Goal: Transaction & Acquisition: Purchase product/service

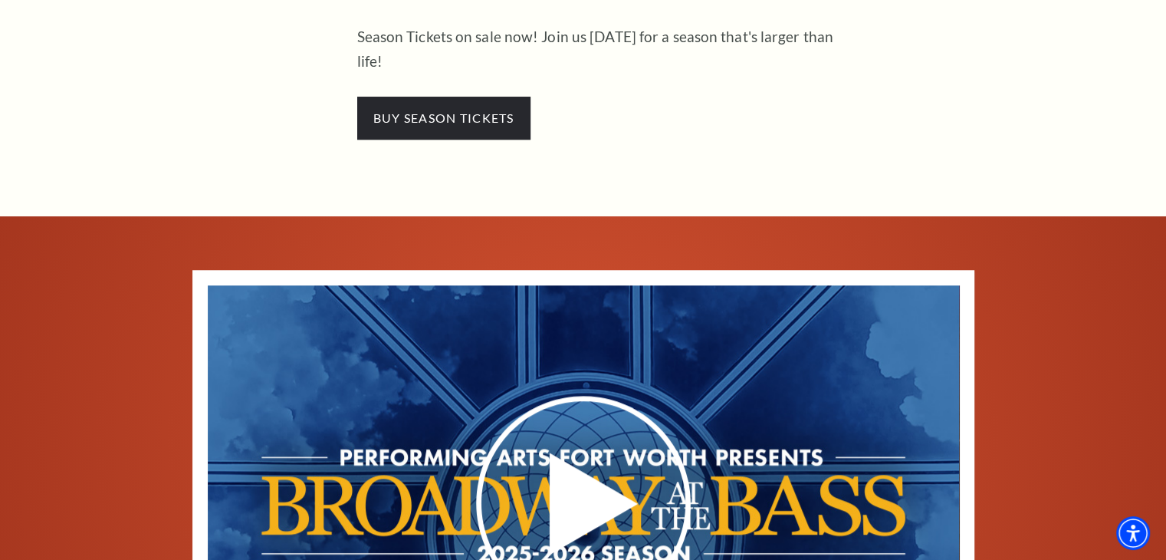
scroll to position [613, 0]
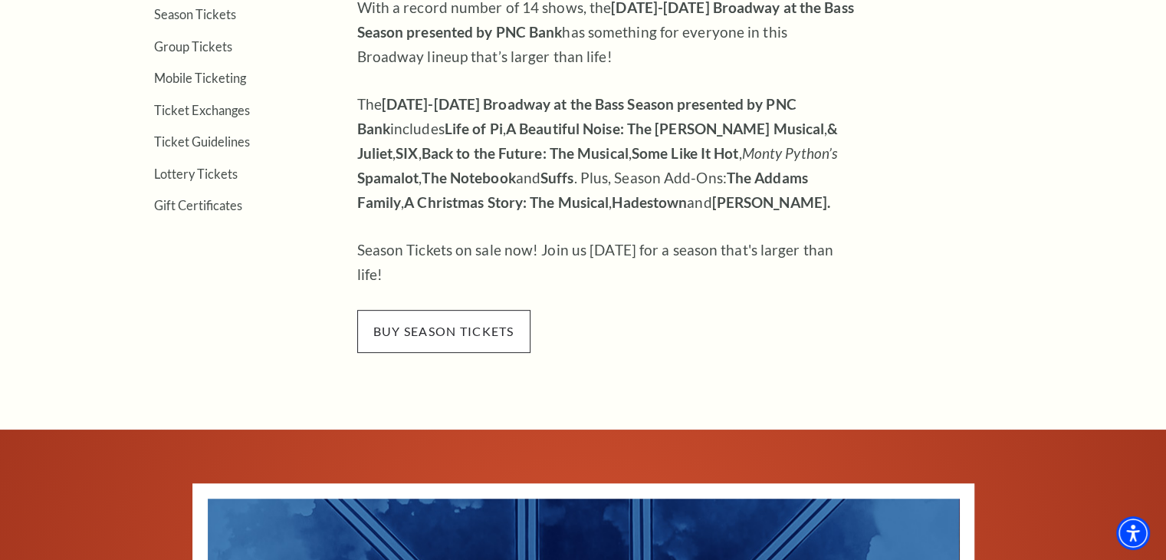
click at [429, 310] on span "buy season tickets" at bounding box center [443, 331] width 173 height 43
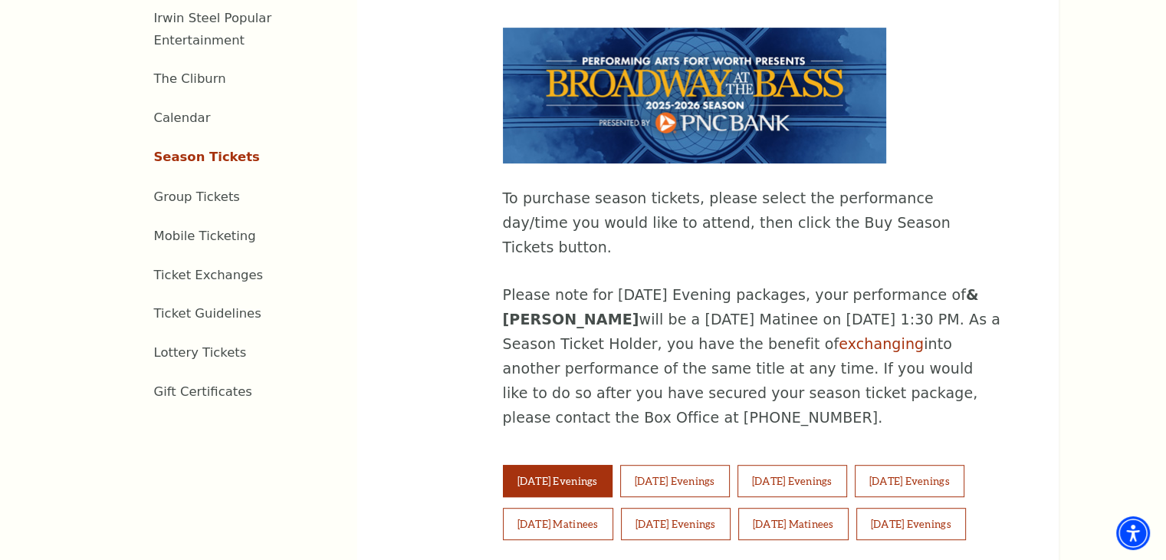
scroll to position [767, 0]
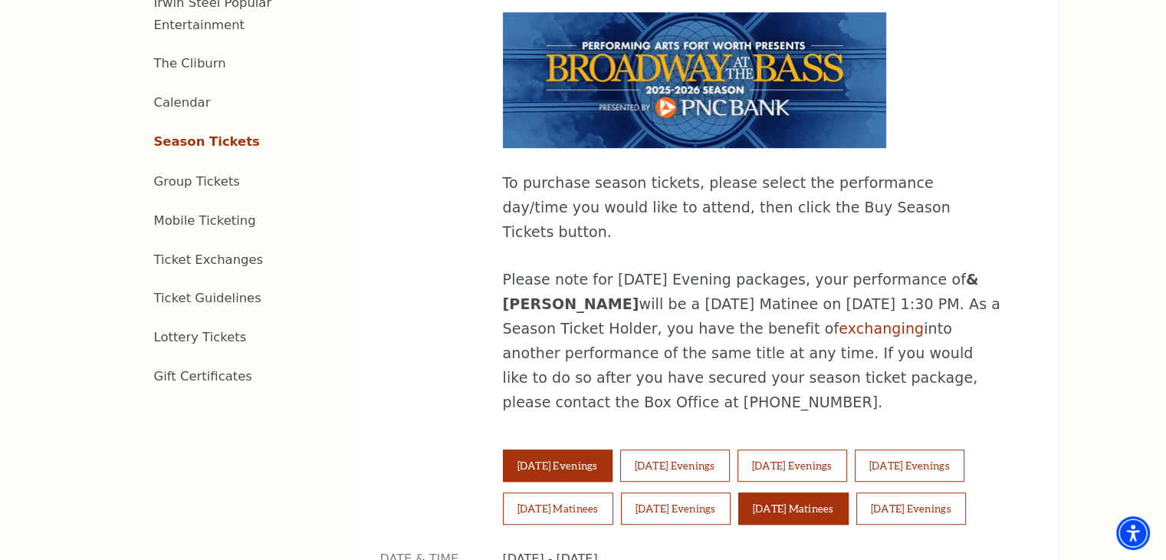
click at [824, 492] on button "[DATE] Matinees" at bounding box center [793, 508] width 110 height 32
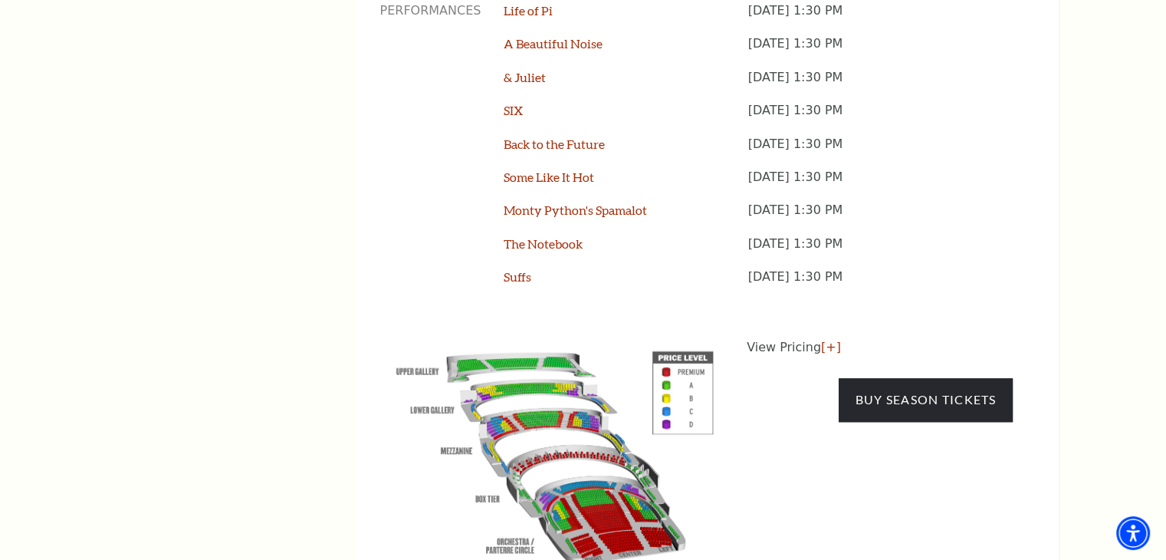
scroll to position [1457, 0]
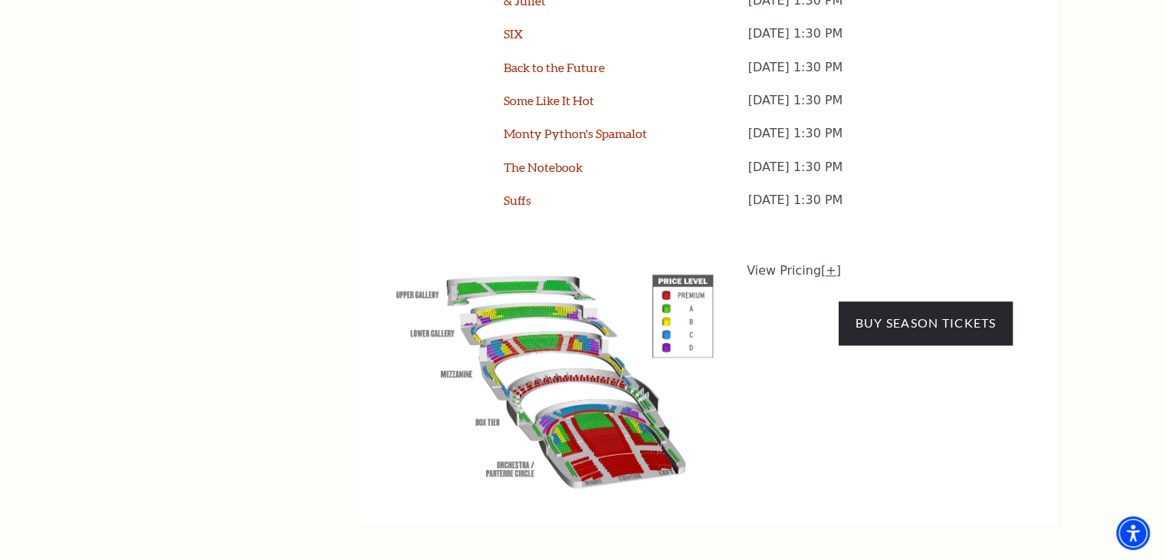
click at [827, 263] on link "[+]" at bounding box center [831, 270] width 20 height 15
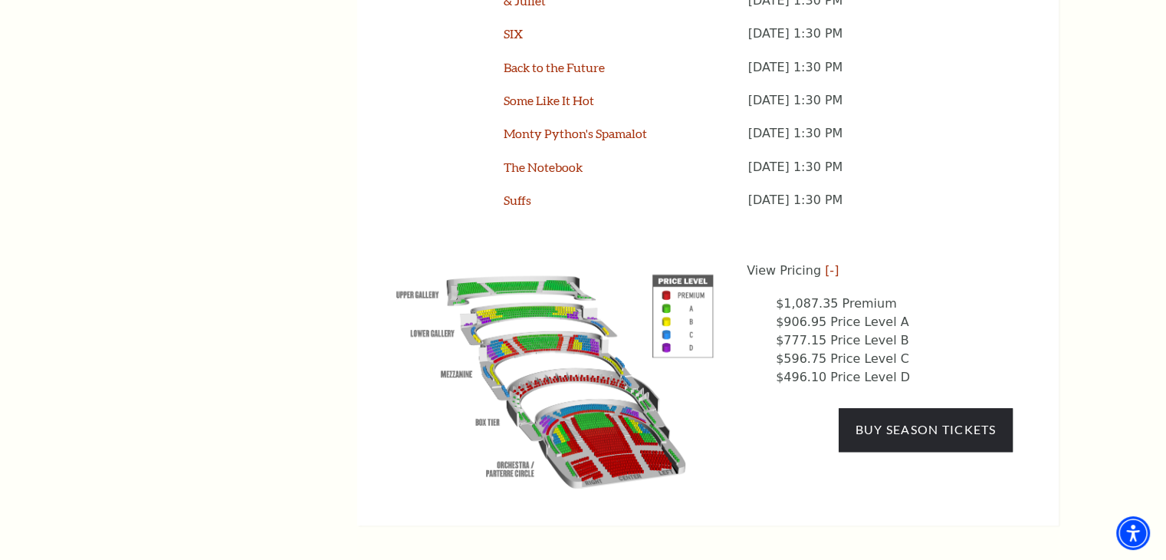
click at [580, 333] on img at bounding box center [555, 377] width 350 height 233
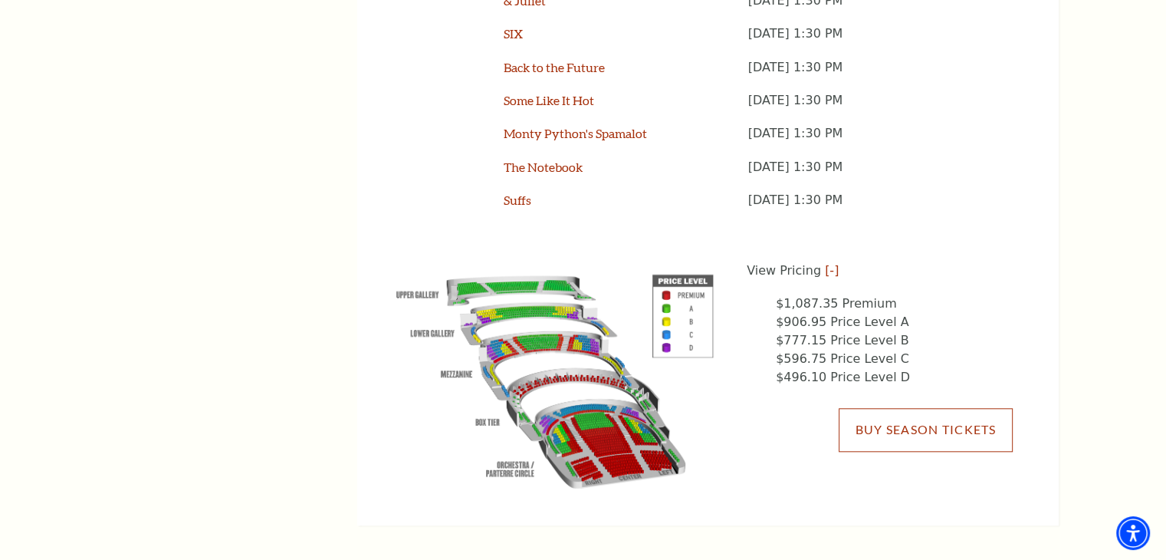
click at [905, 408] on link "Buy Season Tickets" at bounding box center [925, 429] width 173 height 43
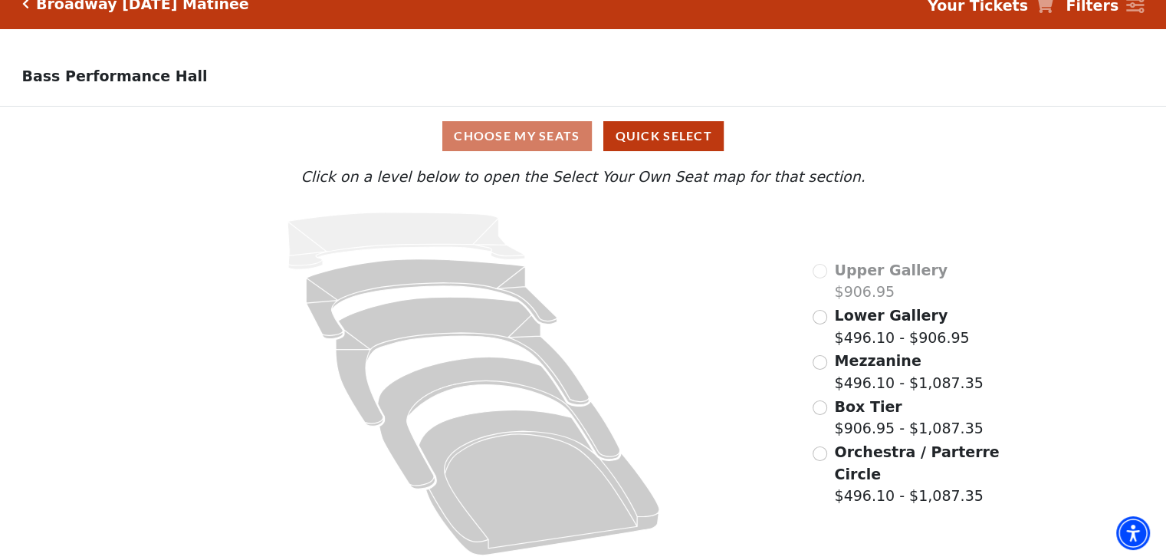
scroll to position [31, 0]
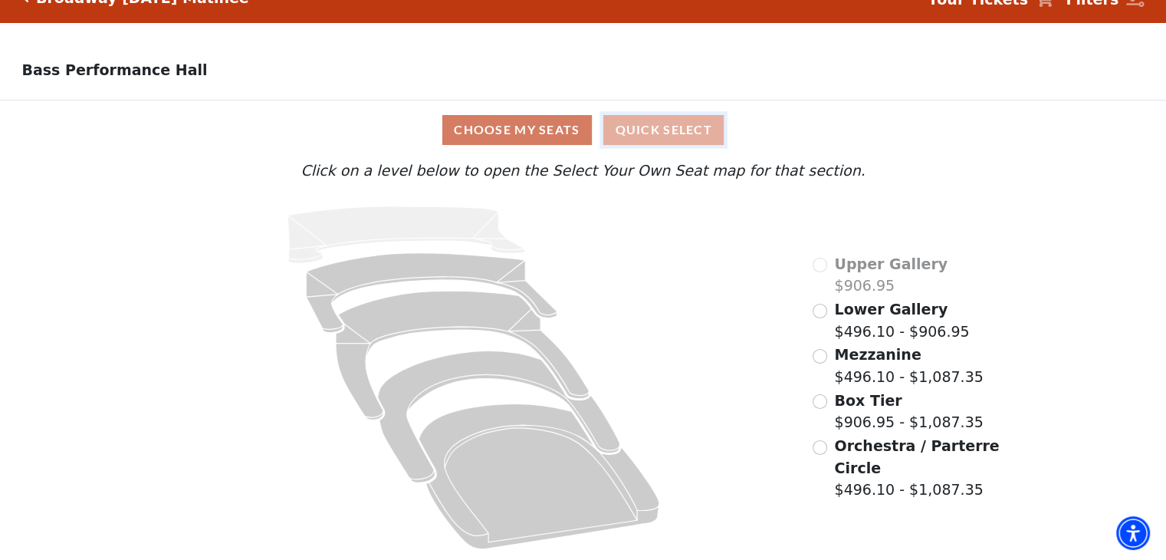
click at [662, 129] on button "Quick Select" at bounding box center [663, 130] width 120 height 30
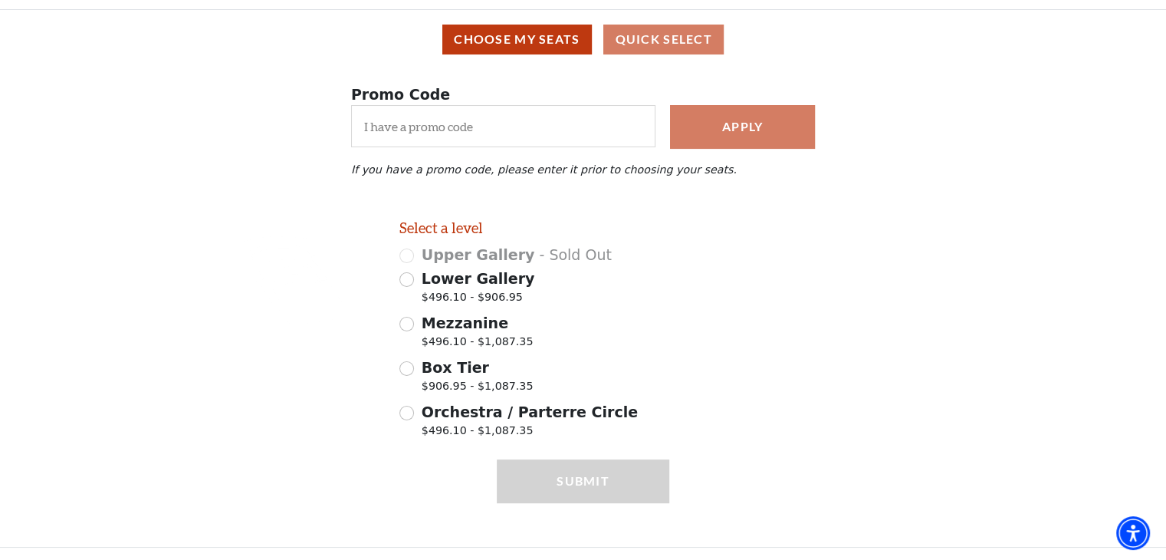
scroll to position [126, 0]
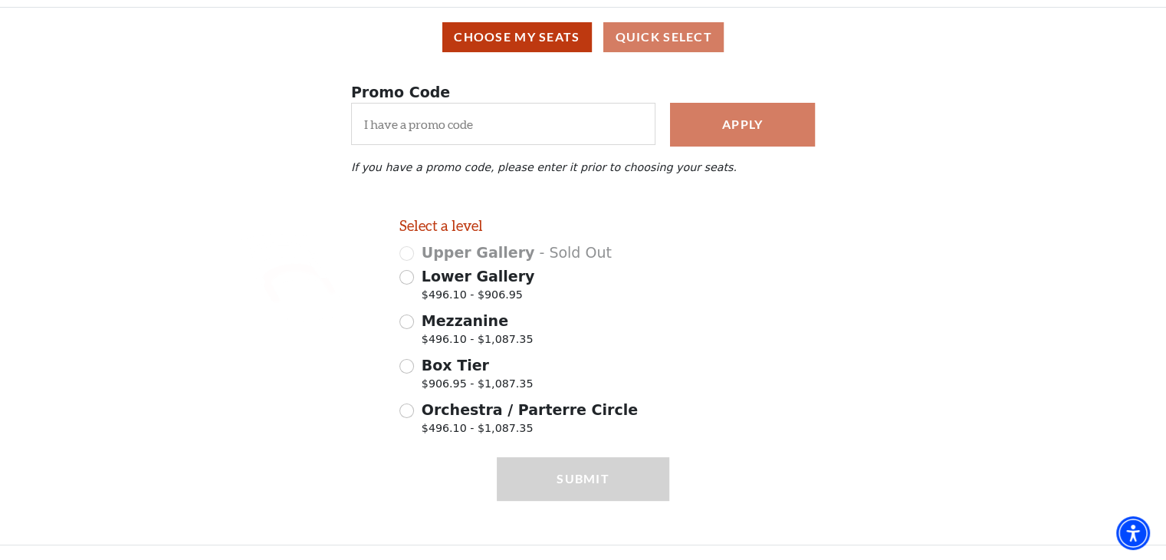
click at [287, 268] on icon at bounding box center [299, 283] width 73 height 40
radio input "true"
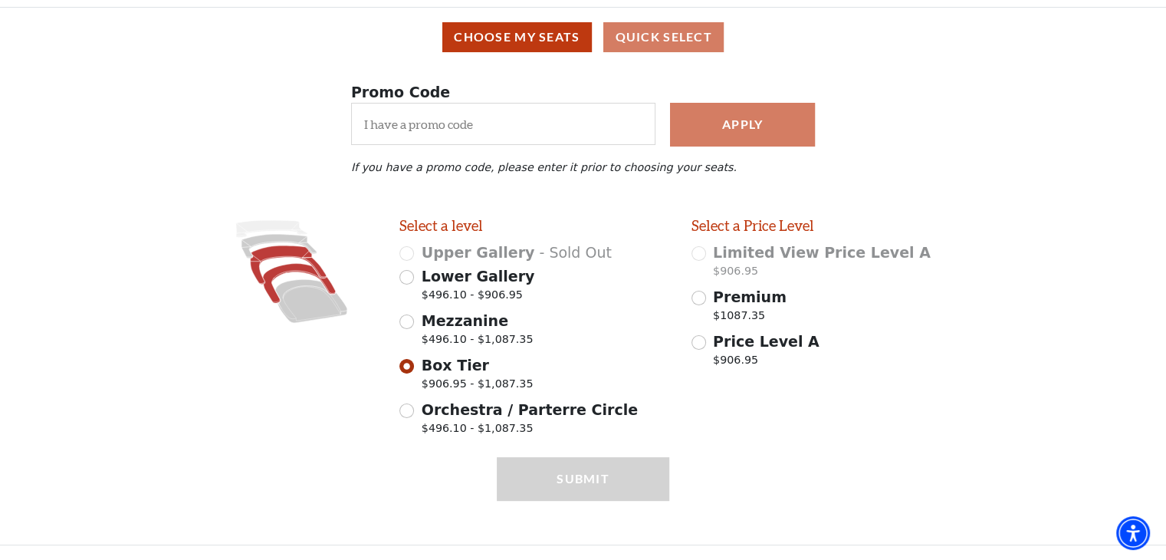
click at [282, 255] on icon at bounding box center [288, 264] width 76 height 38
radio input "true"
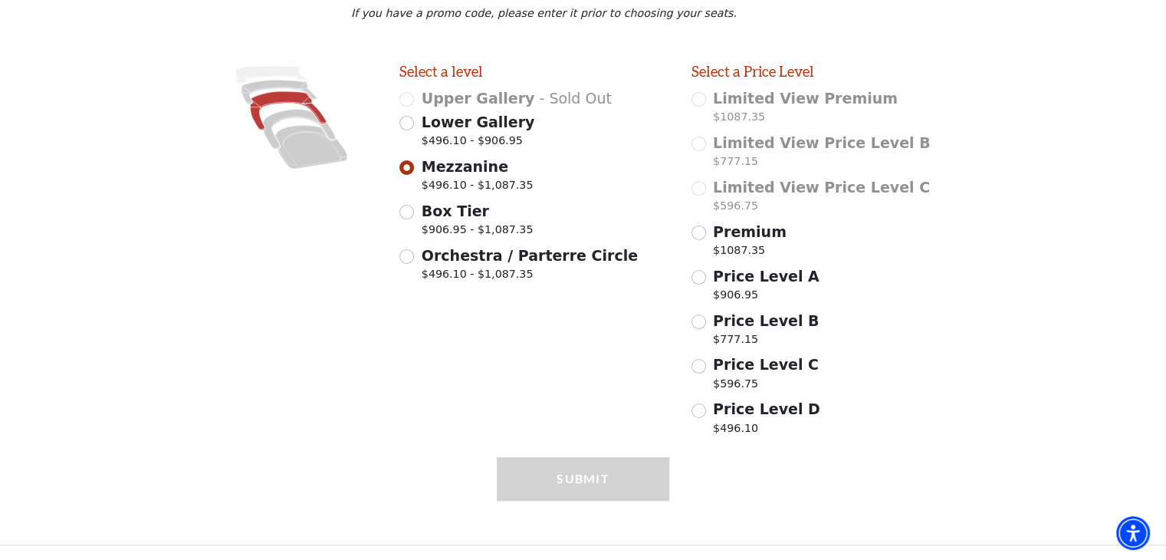
scroll to position [280, 0]
click at [704, 368] on input "Price Level C $596.75" at bounding box center [699, 366] width 15 height 15
radio input "true"
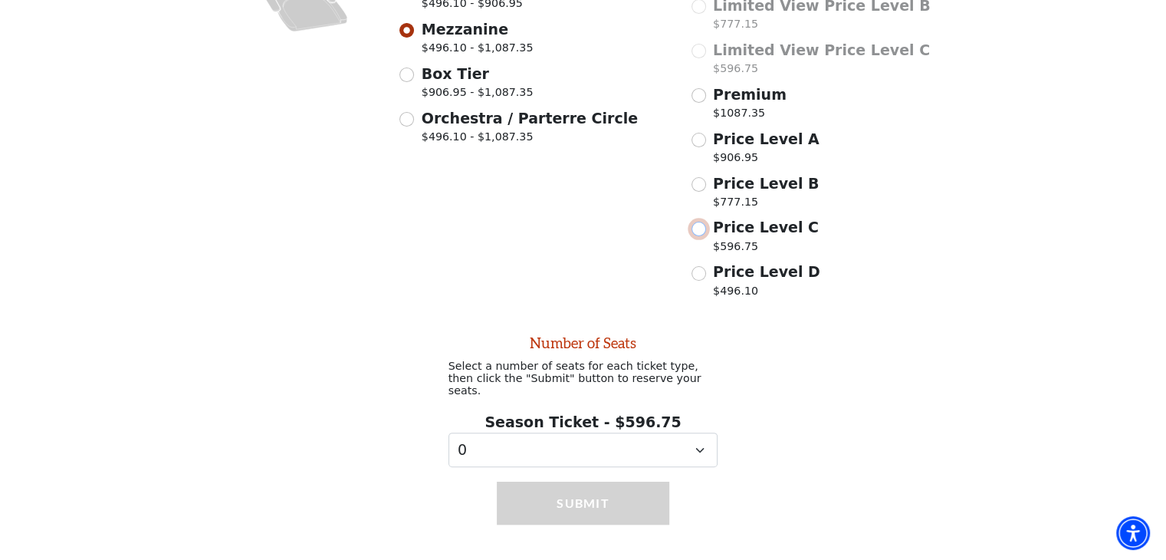
scroll to position [432, 0]
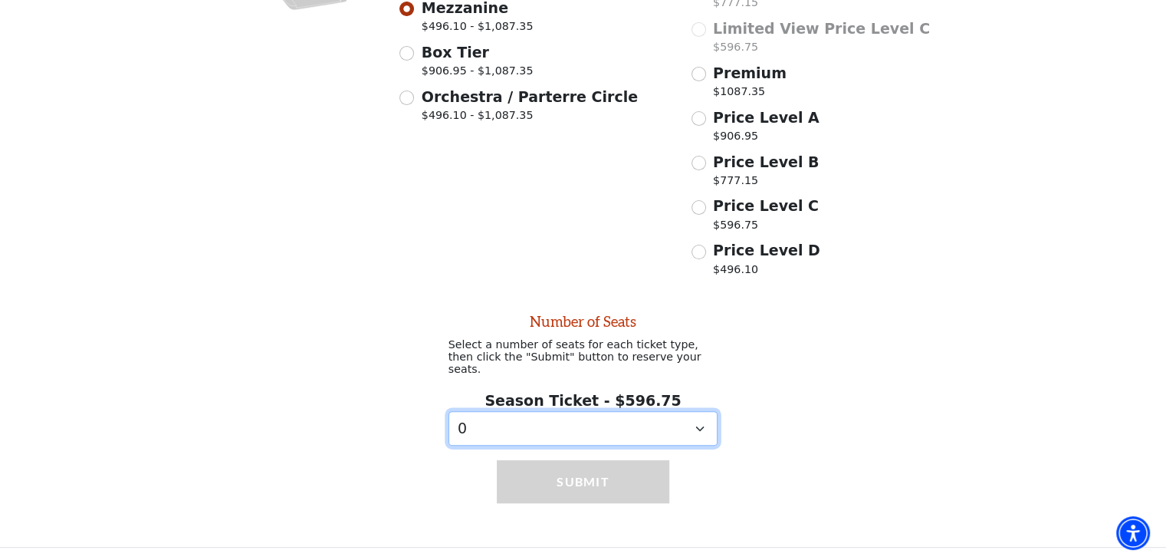
click at [697, 424] on select "0 1 2 3 4 5 6 7 8 9" at bounding box center [584, 428] width 270 height 35
click at [449, 411] on select "0 1 2 3 4 5 6 7 8 9" at bounding box center [584, 428] width 270 height 35
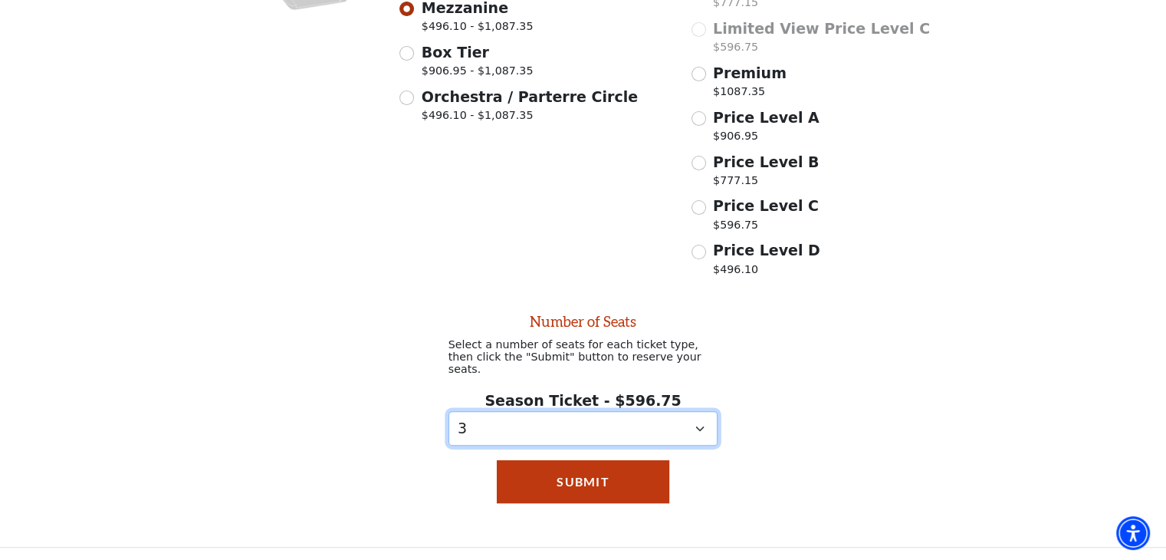
click at [710, 422] on select "0 1 2 3 4 5 6 7 8 9" at bounding box center [584, 428] width 270 height 35
select select "2"
click at [449, 411] on select "0 1 2 3 4 5 6 7 8 9" at bounding box center [584, 428] width 270 height 35
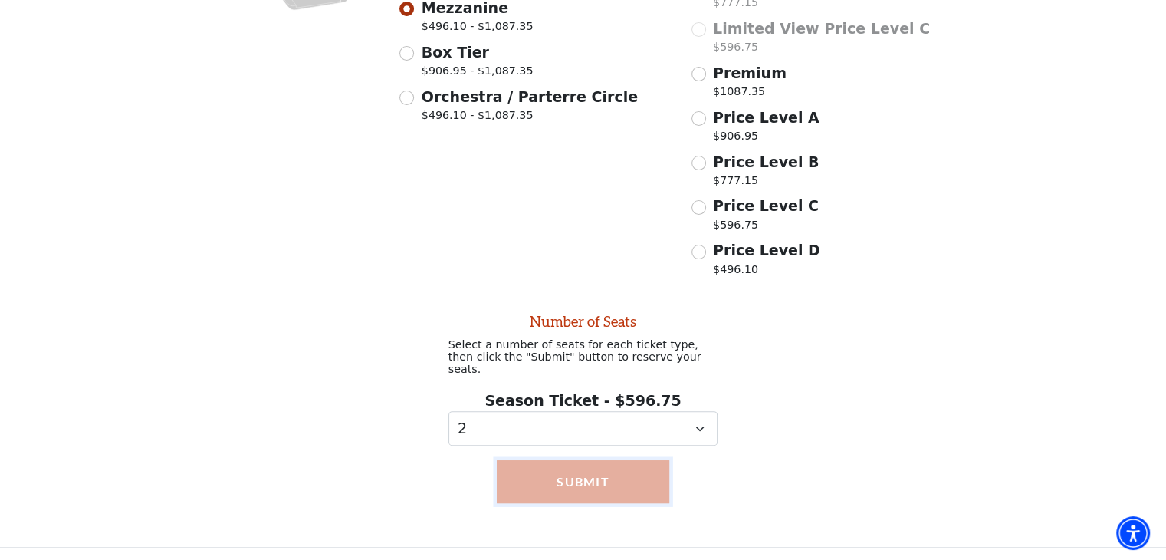
click at [606, 480] on button "Submit" at bounding box center [583, 481] width 173 height 43
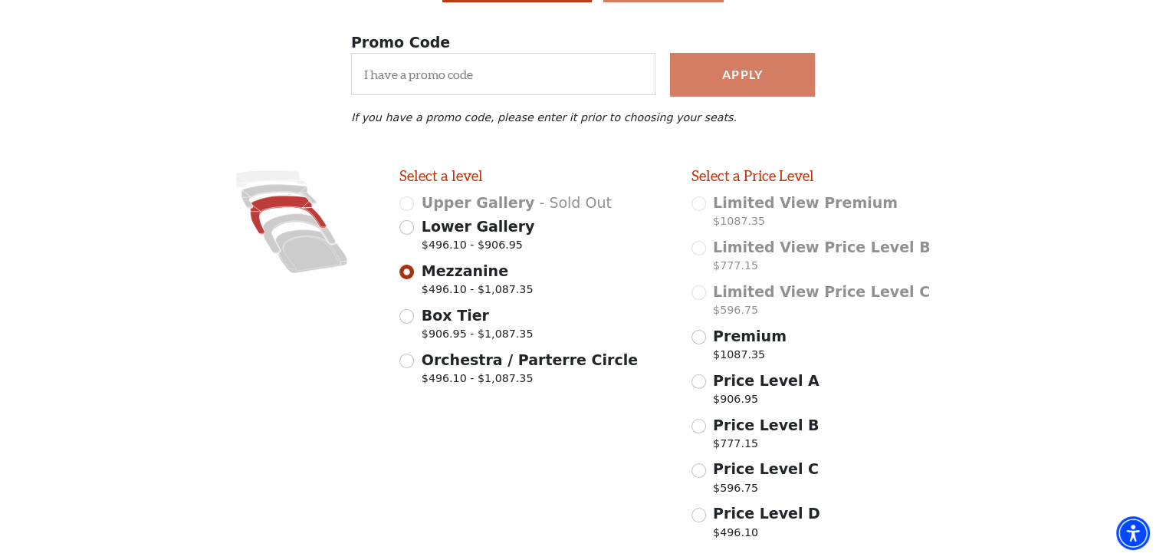
scroll to position [207, 0]
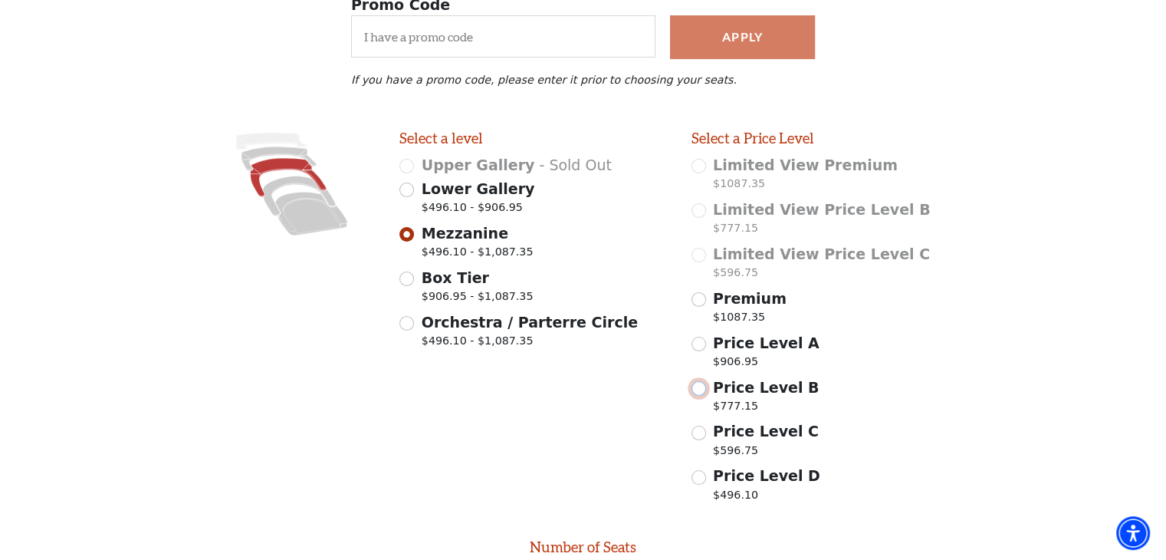
click at [698, 396] on input "Price Level B $777.15" at bounding box center [699, 388] width 15 height 15
radio input "true"
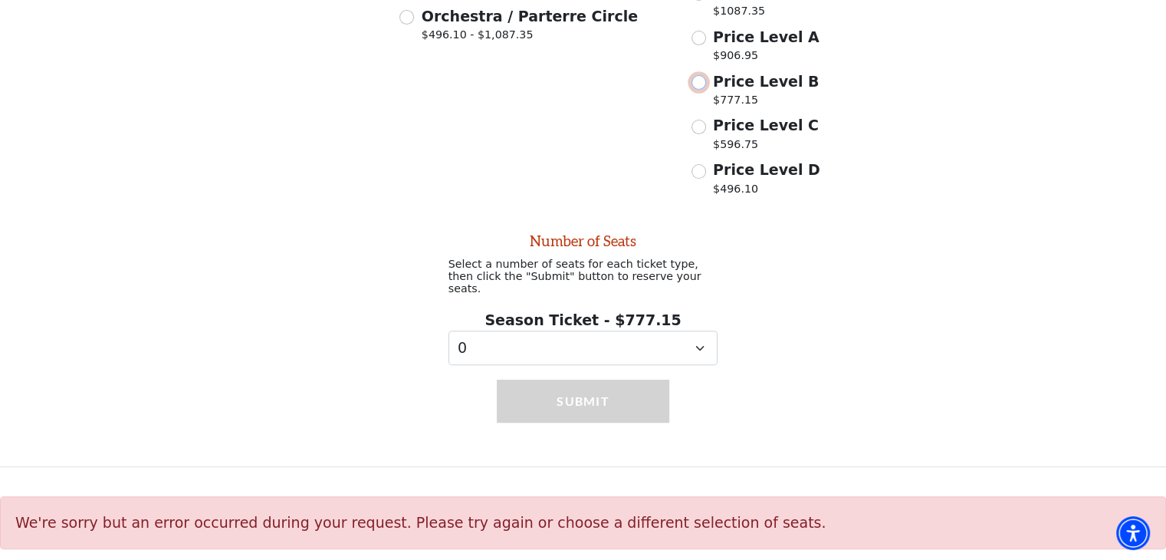
scroll to position [514, 0]
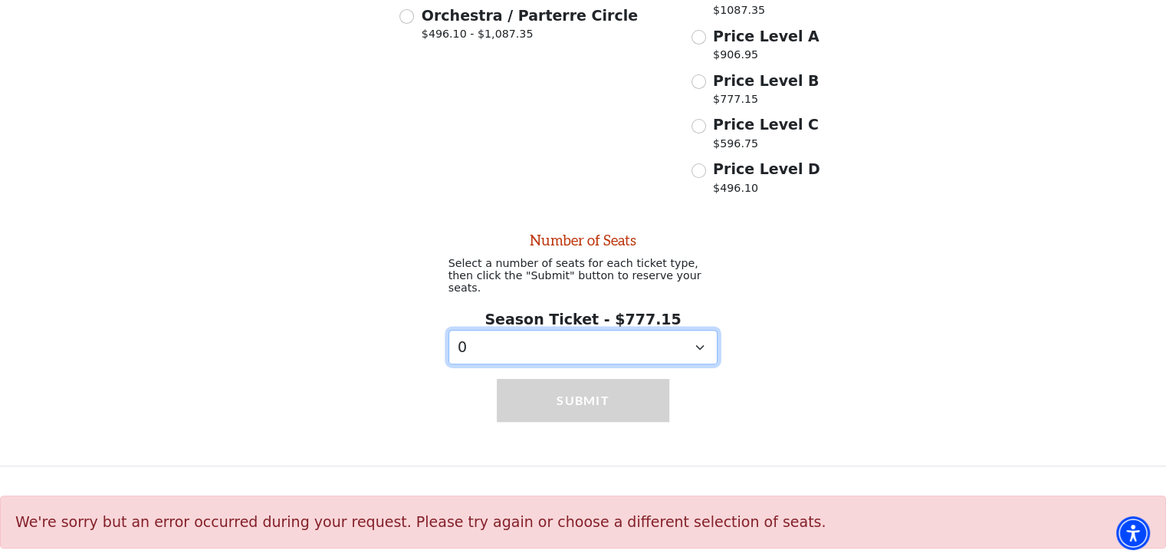
click at [626, 354] on select "0 1 2 3 4 5 6 7 8 9" at bounding box center [584, 347] width 270 height 35
select select "2"
click at [449, 330] on select "0 1 2 3 4 5 6 7 8 9" at bounding box center [584, 347] width 270 height 35
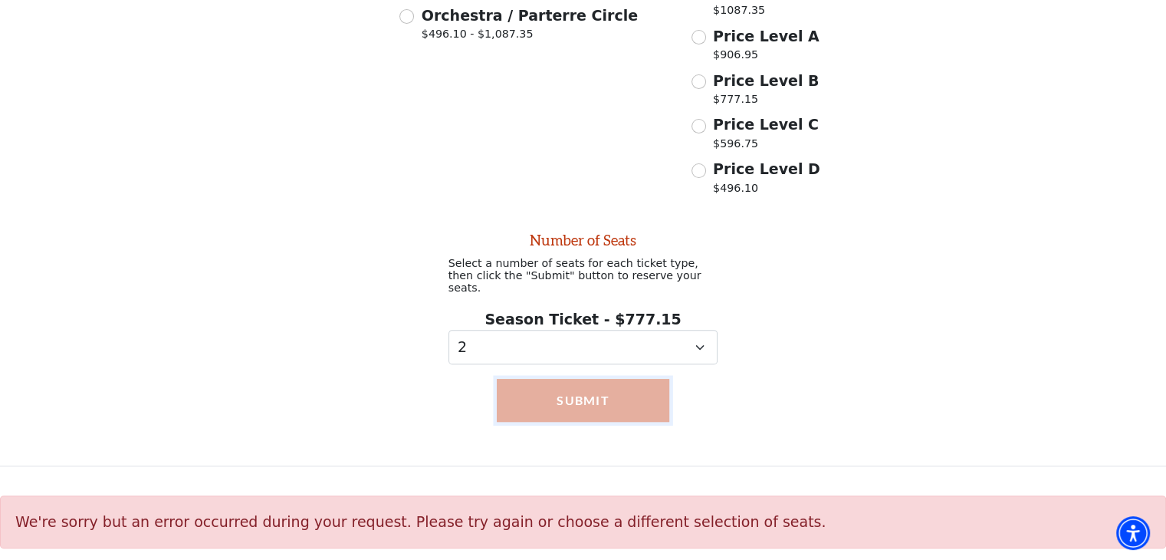
click at [572, 400] on button "Submit" at bounding box center [583, 400] width 173 height 43
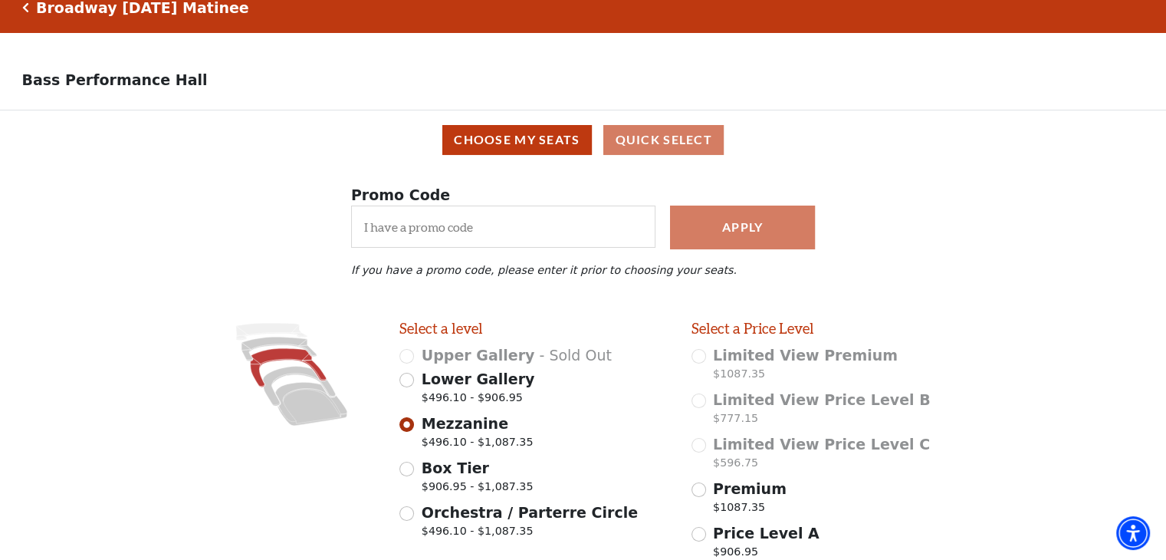
scroll to position [0, 0]
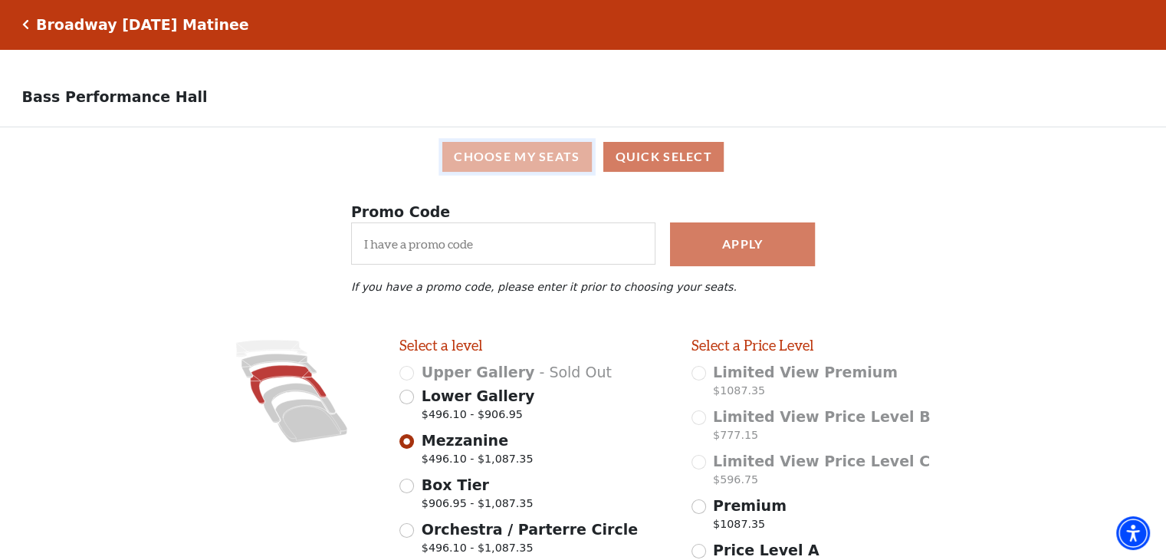
click at [541, 166] on button "Choose My Seats" at bounding box center [517, 157] width 150 height 30
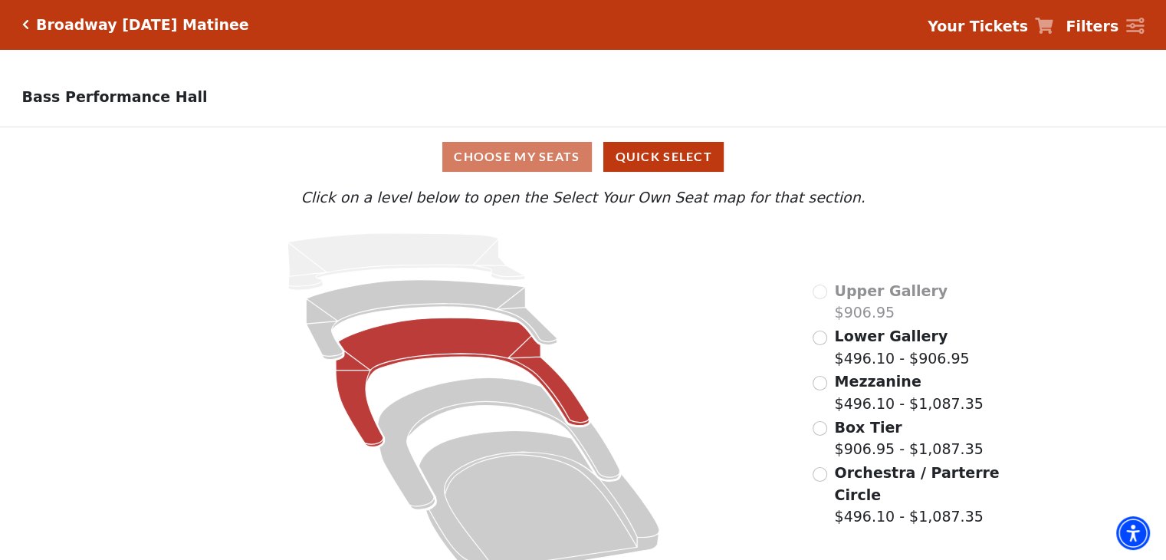
click at [449, 341] on icon at bounding box center [462, 381] width 253 height 129
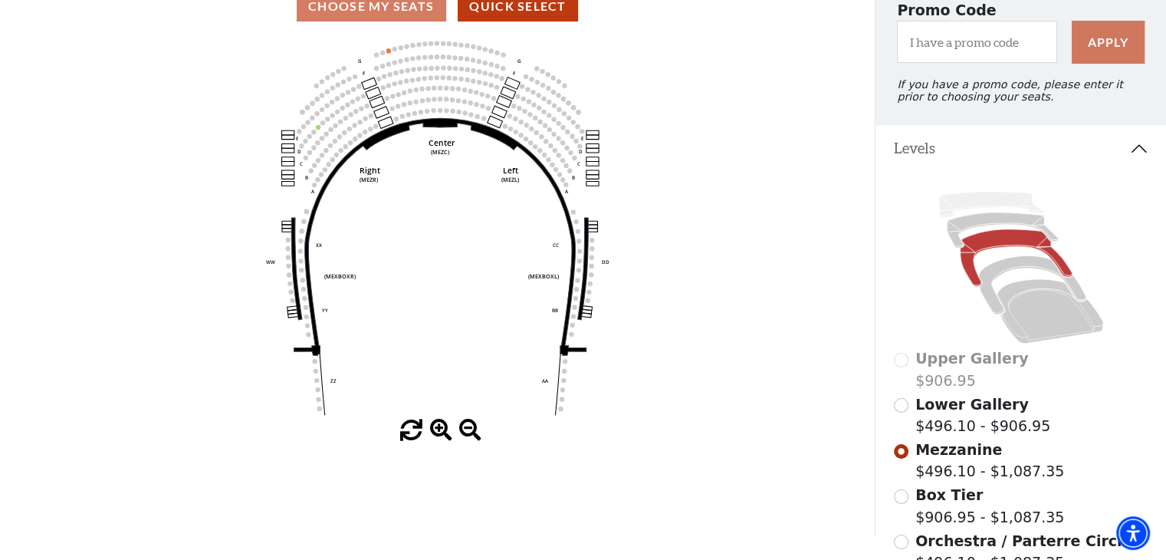
scroll to position [113, 0]
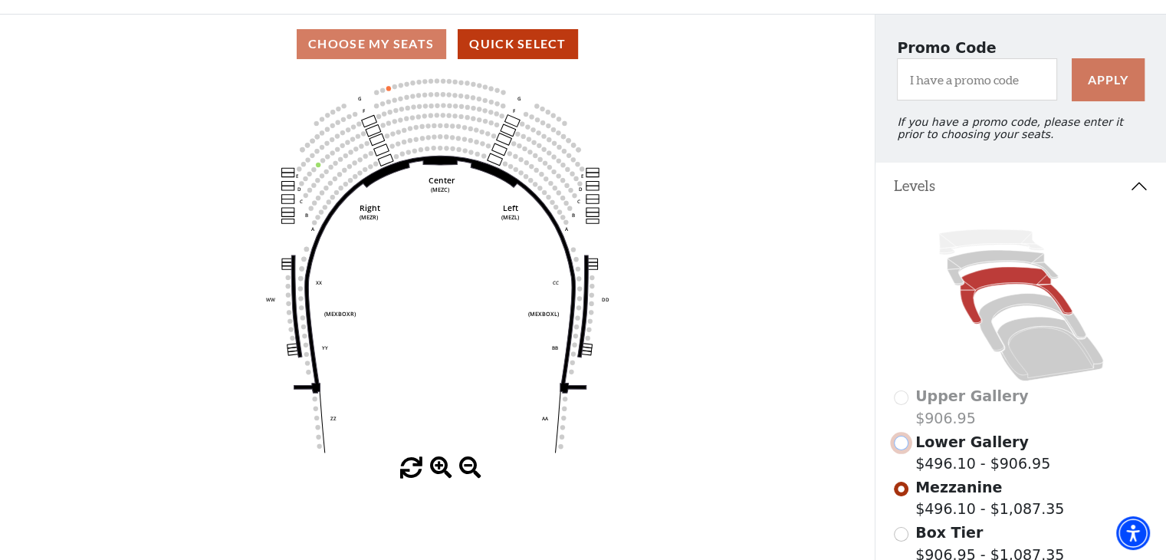
click at [904, 450] on input "Lower Gallery$496.10 - $906.95\a" at bounding box center [901, 442] width 15 height 15
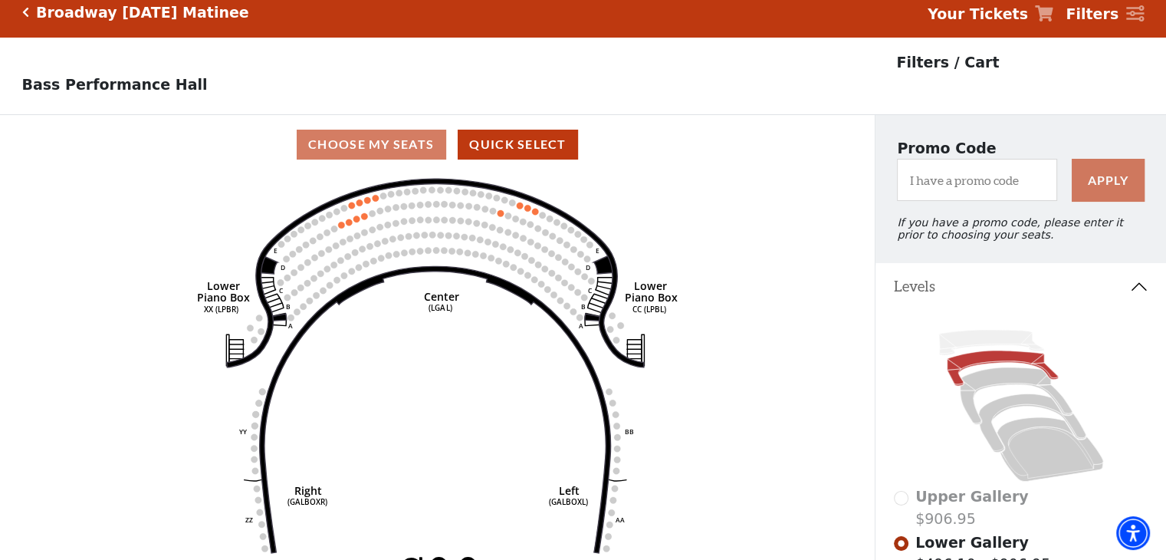
scroll to position [0, 0]
